Goal: Communication & Community: Answer question/provide support

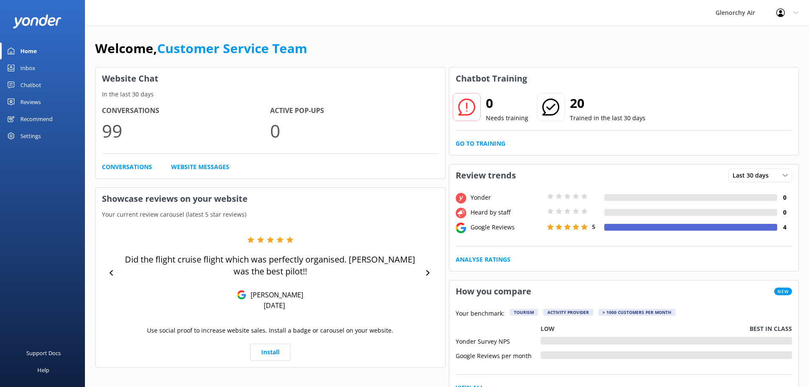
drag, startPoint x: 0, startPoint y: 0, endPoint x: 45, endPoint y: 71, distance: 84.0
click at [45, 71] on link "Inbox" at bounding box center [42, 67] width 85 height 17
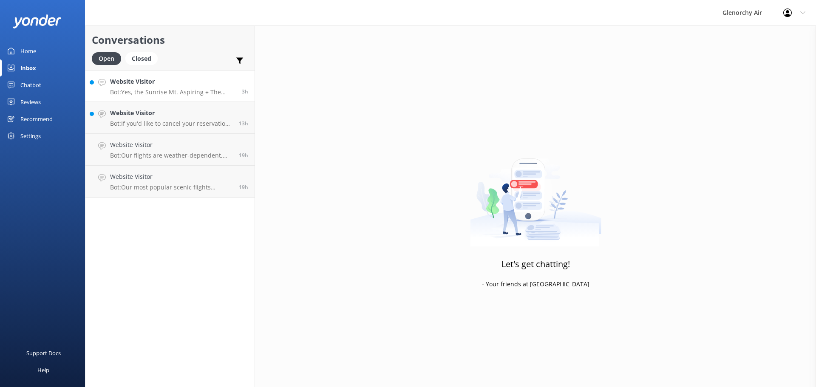
click at [151, 90] on p "Bot: Yes, the Sunrise Mt. Aspiring + The Glaciers flight is available in winter…" at bounding box center [172, 92] width 125 height 8
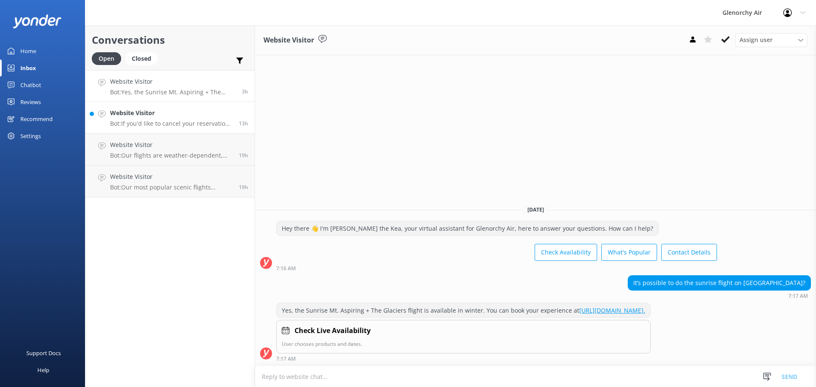
click at [155, 113] on h4 "Website Visitor" at bounding box center [171, 112] width 122 height 9
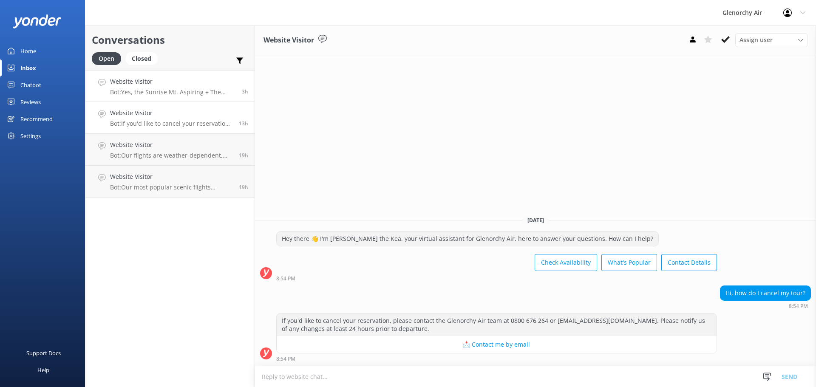
click at [158, 88] on div "Website Visitor Bot: Yes, the Sunrise Mt. Aspiring + The Glaciers flight is ava…" at bounding box center [172, 86] width 125 height 18
